Goal: Complete application form

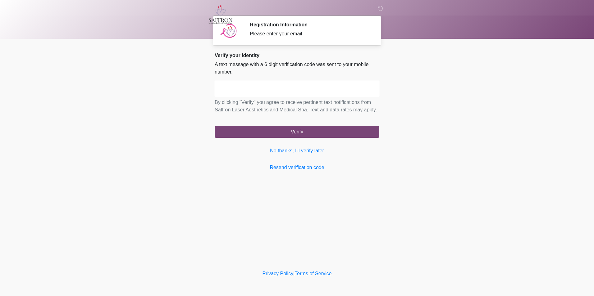
click at [261, 189] on div "‎ ‎ ‎ Registration Information Please enter your email Please connect to Wi-Fi …" at bounding box center [297, 134] width 186 height 257
click at [280, 155] on link "No thanks, I'll verify later" at bounding box center [297, 150] width 165 height 7
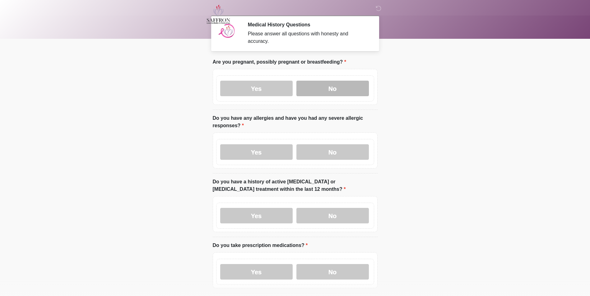
click at [314, 87] on label "No" at bounding box center [332, 89] width 72 height 16
click at [318, 145] on label "No" at bounding box center [332, 153] width 72 height 16
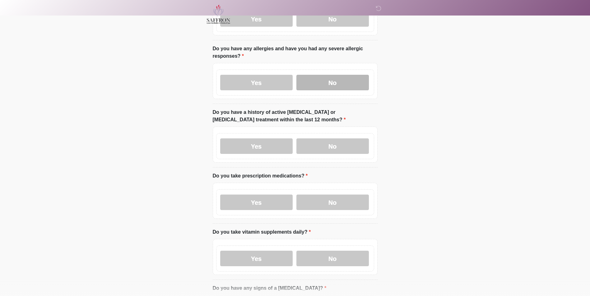
scroll to position [69, 0]
click at [318, 141] on label "No" at bounding box center [332, 147] width 72 height 16
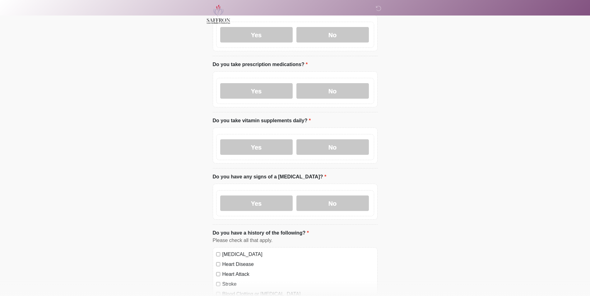
scroll to position [181, 0]
click at [324, 85] on label "No" at bounding box center [332, 91] width 72 height 16
click at [276, 139] on label "Yes" at bounding box center [256, 147] width 72 height 16
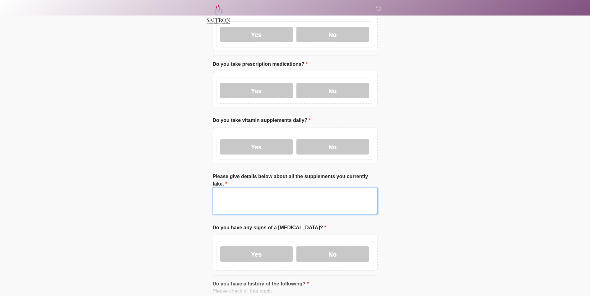
click at [273, 188] on textarea "Please give details below about all the supplements you currently take." at bounding box center [295, 201] width 165 height 27
type textarea "**********"
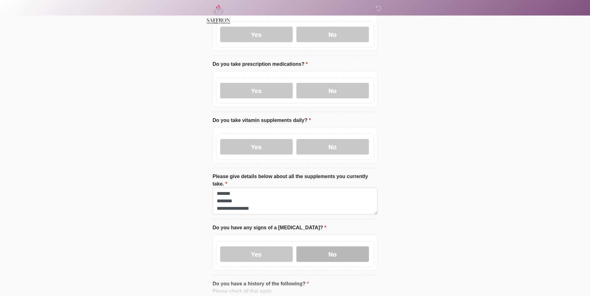
click at [325, 247] on label "No" at bounding box center [332, 255] width 72 height 16
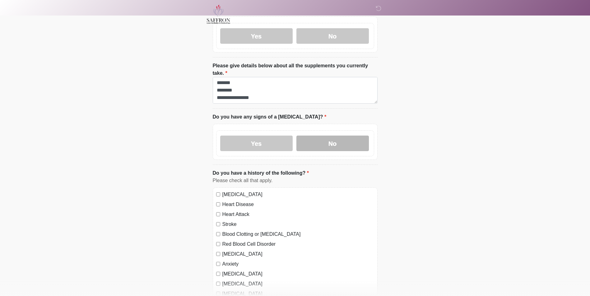
scroll to position [370, 0]
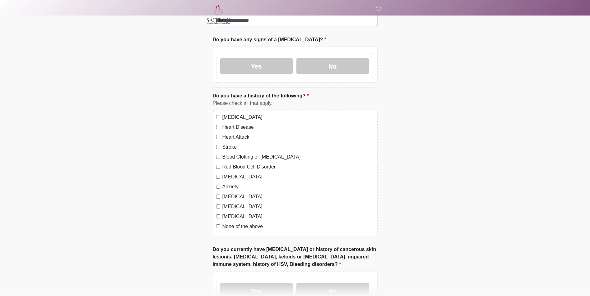
click at [244, 223] on label "None of the above" at bounding box center [298, 226] width 152 height 7
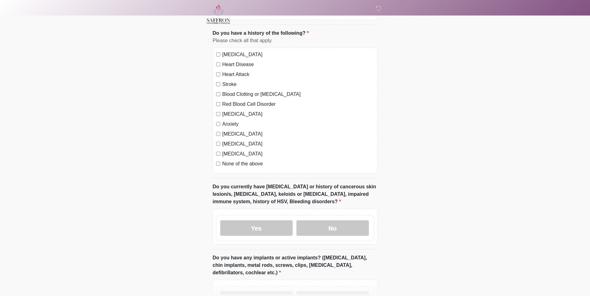
scroll to position [433, 0]
click at [319, 220] on label "No" at bounding box center [332, 228] width 72 height 16
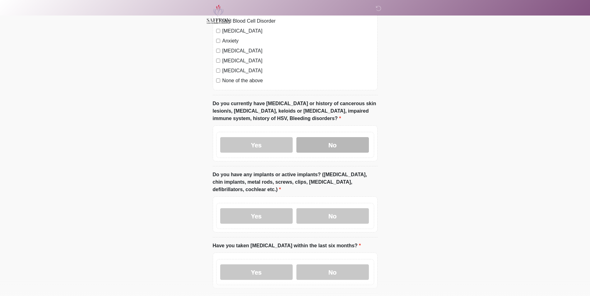
scroll to position [516, 0]
click at [321, 209] on label "No" at bounding box center [332, 217] width 72 height 16
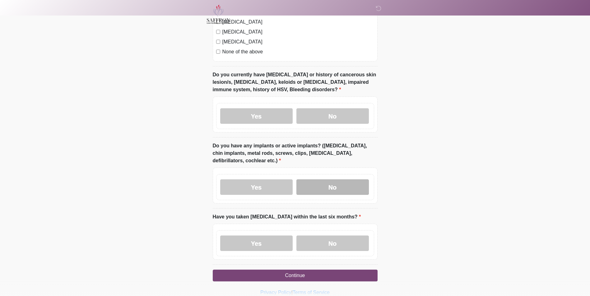
scroll to position [550, 0]
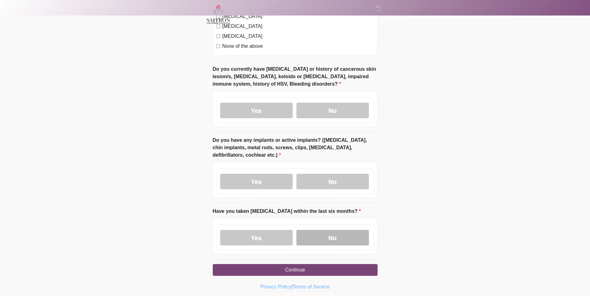
click at [322, 230] on label "No" at bounding box center [332, 238] width 72 height 16
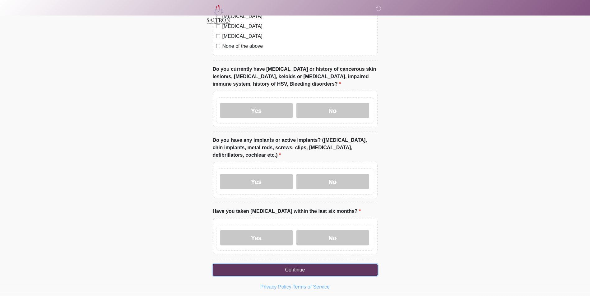
click at [321, 264] on button "Continue" at bounding box center [295, 270] width 165 height 12
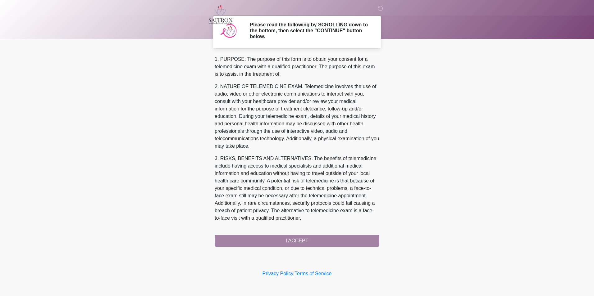
scroll to position [196, 0]
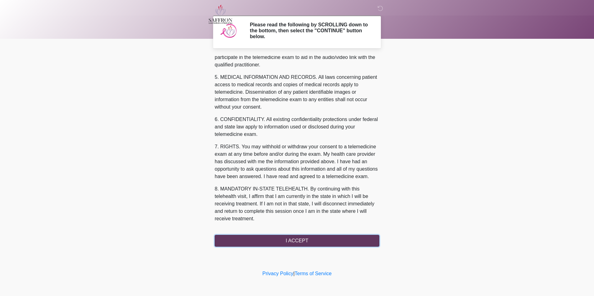
click at [301, 237] on button "I ACCEPT" at bounding box center [297, 241] width 165 height 12
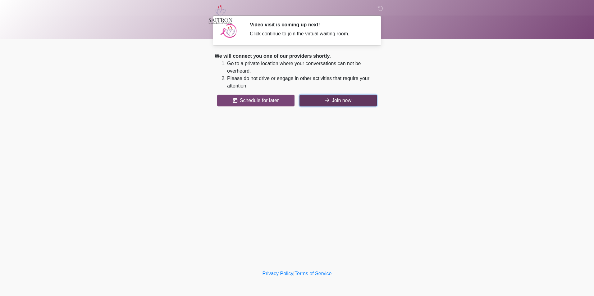
click at [329, 105] on button "Join now" at bounding box center [338, 101] width 77 height 12
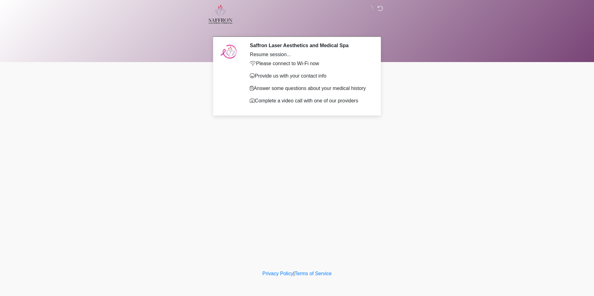
click at [381, 6] on icon at bounding box center [381, 9] width 6 height 6
